Goal: Task Accomplishment & Management: Manage account settings

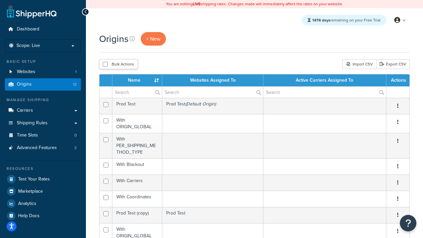
click at [105, 64] on input "checkbox" at bounding box center [105, 64] width 5 height 5
checkbox input "true"
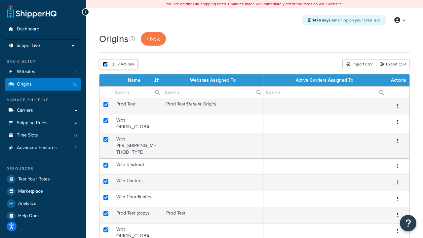
checkbox input "true"
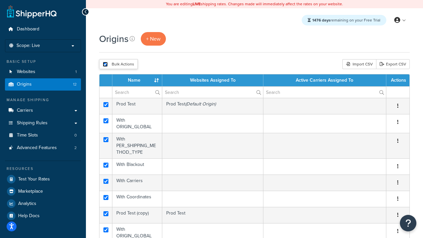
checkbox input "true"
click at [0, 0] on button "Delete" at bounding box center [0, 0] width 0 height 0
